Goal: Task Accomplishment & Management: Use online tool/utility

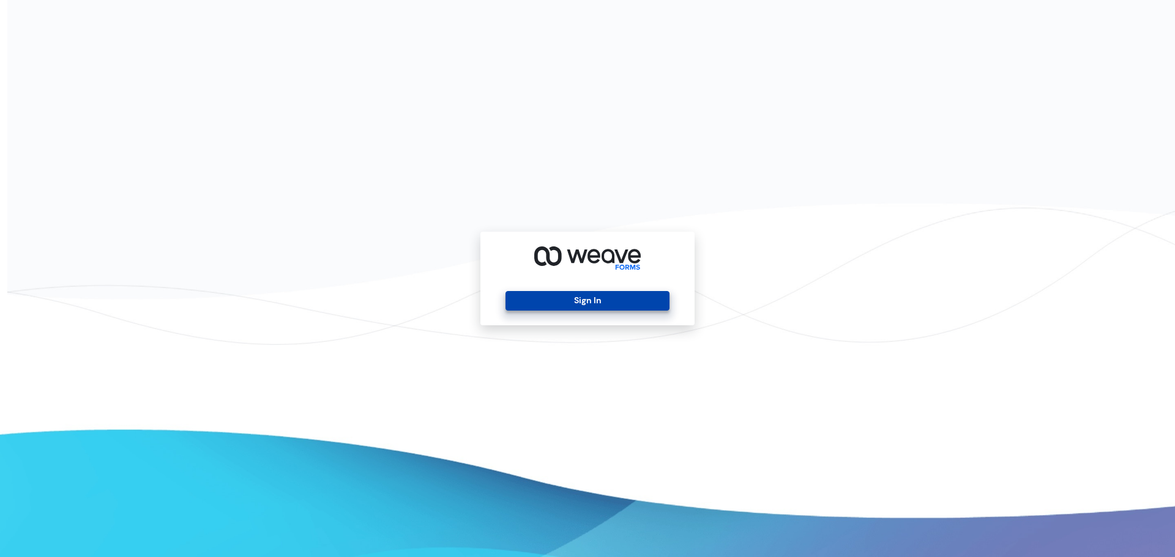
click at [533, 302] on button "Sign In" at bounding box center [586, 301] width 163 height 20
